Goal: Task Accomplishment & Management: Use online tool/utility

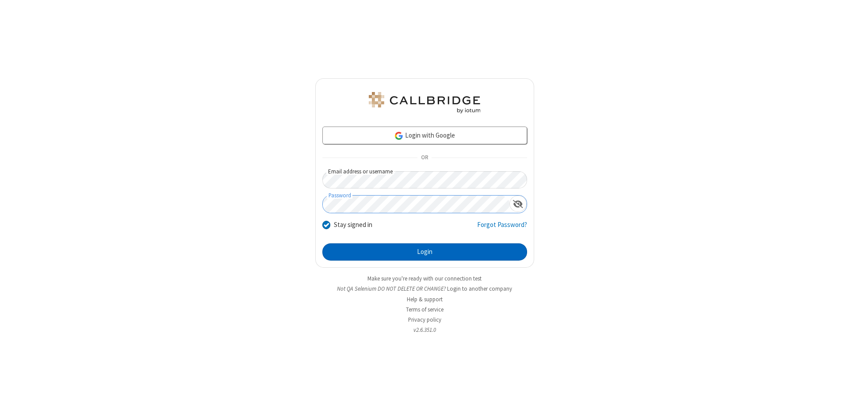
click at [425, 252] on button "Login" at bounding box center [425, 252] width 205 height 18
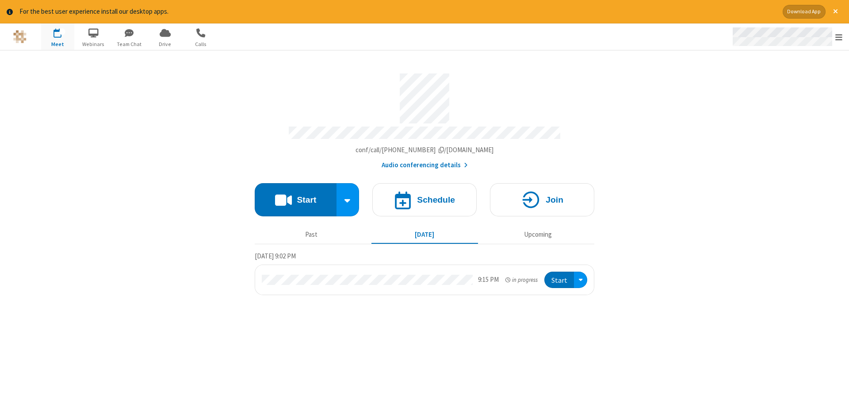
click at [839, 37] on span "Open menu" at bounding box center [839, 37] width 7 height 9
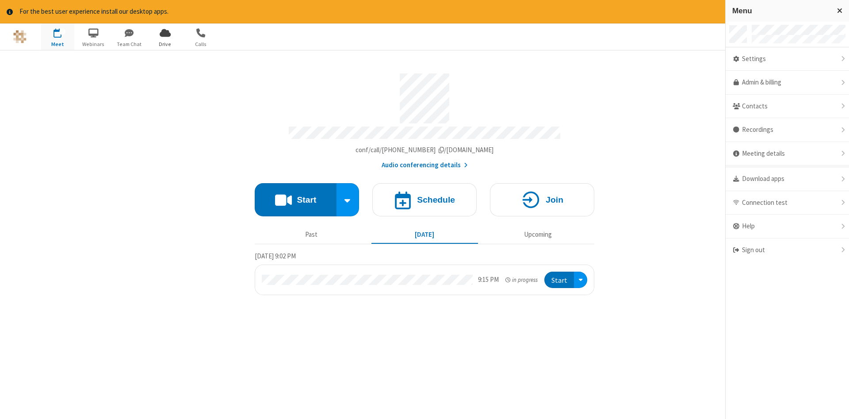
click at [165, 44] on span "Drive" at bounding box center [165, 44] width 33 height 8
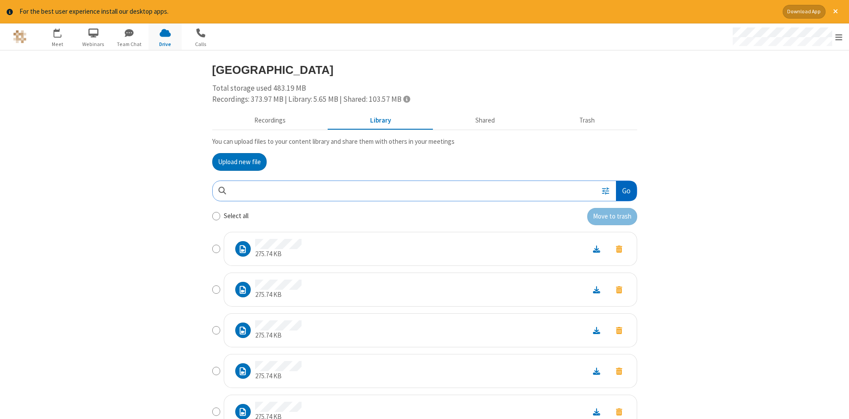
click at [626, 191] on button "Go" at bounding box center [626, 191] width 20 height 20
click at [239, 161] on button "Upload new file" at bounding box center [239, 162] width 54 height 18
